Goal: Information Seeking & Learning: Find specific page/section

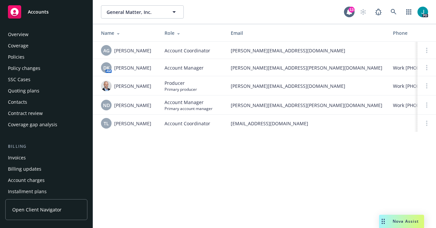
scroll to position [204, 0]
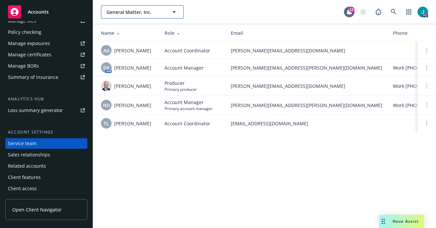
click at [131, 11] on span "General Matter, Inc." at bounding box center [135, 12] width 57 height 7
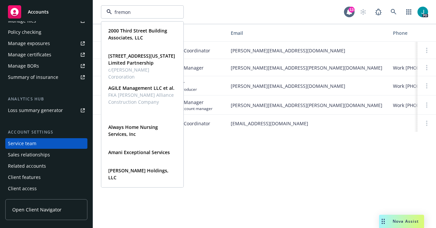
type input "fremont"
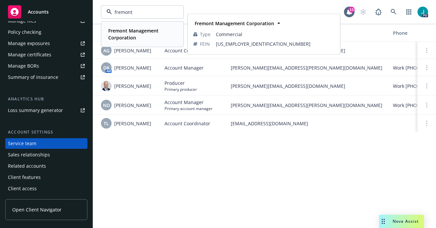
click at [130, 37] on strong "Fremont Management Corporation" at bounding box center [133, 33] width 50 height 13
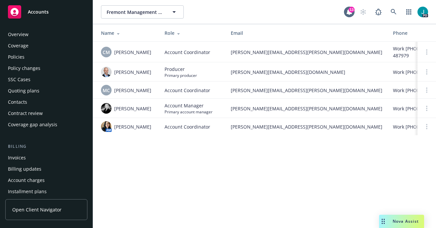
click at [25, 58] on div "Policies" at bounding box center [46, 57] width 77 height 11
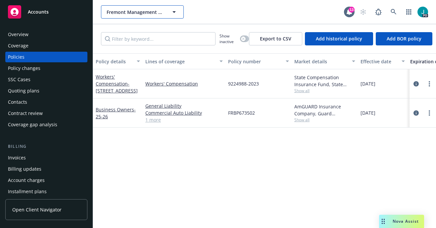
click at [133, 12] on span "Fremont Management Corporation" at bounding box center [135, 12] width 57 height 7
type input "[PERSON_NAME]"
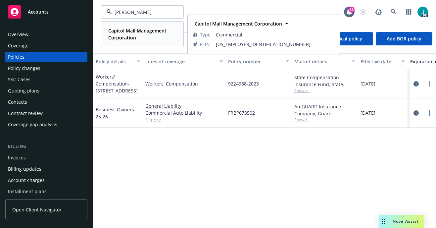
click at [129, 31] on strong "Capitol Mall Management Corporation" at bounding box center [137, 33] width 58 height 13
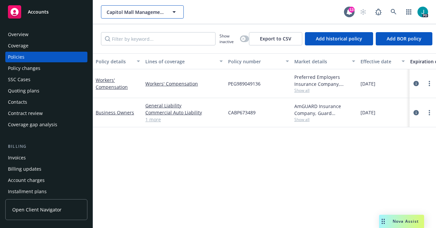
click at [121, 14] on span "Capitol Mall Management Corporation" at bounding box center [135, 12] width 57 height 7
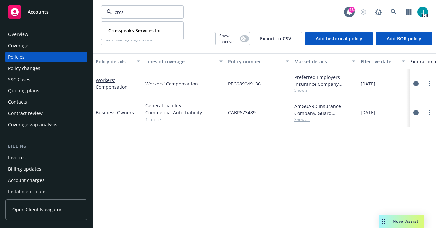
type input "cross"
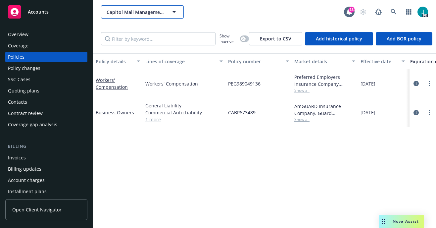
click at [115, 11] on span "Capitol Mall Management Corporation" at bounding box center [135, 12] width 57 height 7
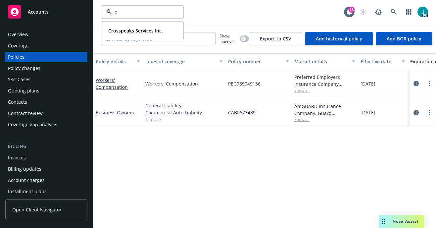
type input "cr"
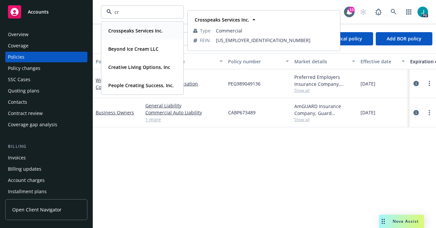
click at [122, 27] on strong "Crosspeaks Services Inc." at bounding box center [135, 30] width 55 height 6
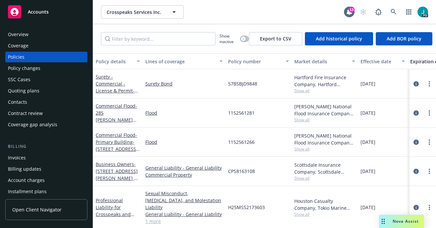
click at [253, 204] on span "H25MSS2173603" at bounding box center [246, 207] width 37 height 7
copy span "H25MSS2173603"
click at [135, 10] on span "Crosspeaks Services Inc." at bounding box center [135, 12] width 57 height 7
type input "garden view"
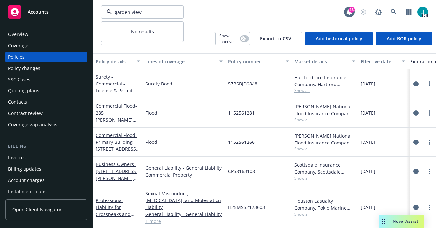
click at [26, 56] on div "Policies" at bounding box center [46, 57] width 77 height 11
click at [131, 9] on span "Crosspeaks Services Inc." at bounding box center [135, 12] width 57 height 7
type input "400 s"
click at [129, 11] on input "400 s" at bounding box center [141, 12] width 58 height 7
type input "400 s"
